Goal: Navigation & Orientation: Go to known website

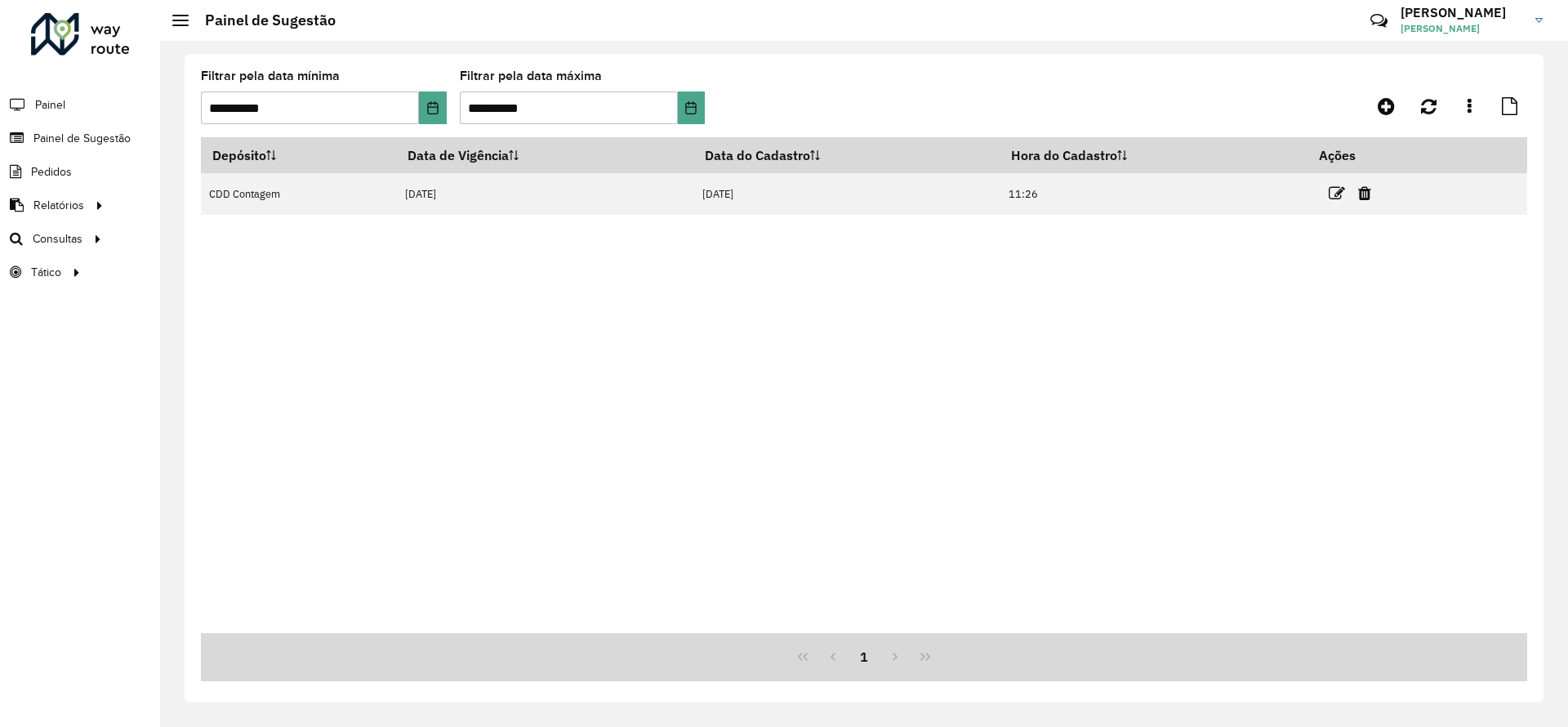
click at [1567, 596] on div "**********" at bounding box center [864, 384] width 1408 height 686
